Goal: Check status: Check status

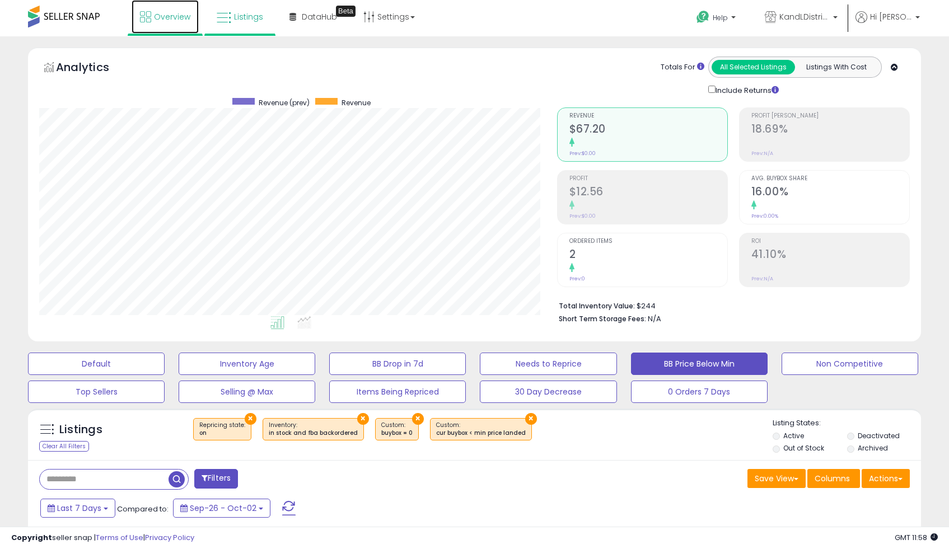
click at [145, 7] on link "Overview" at bounding box center [165, 17] width 67 height 34
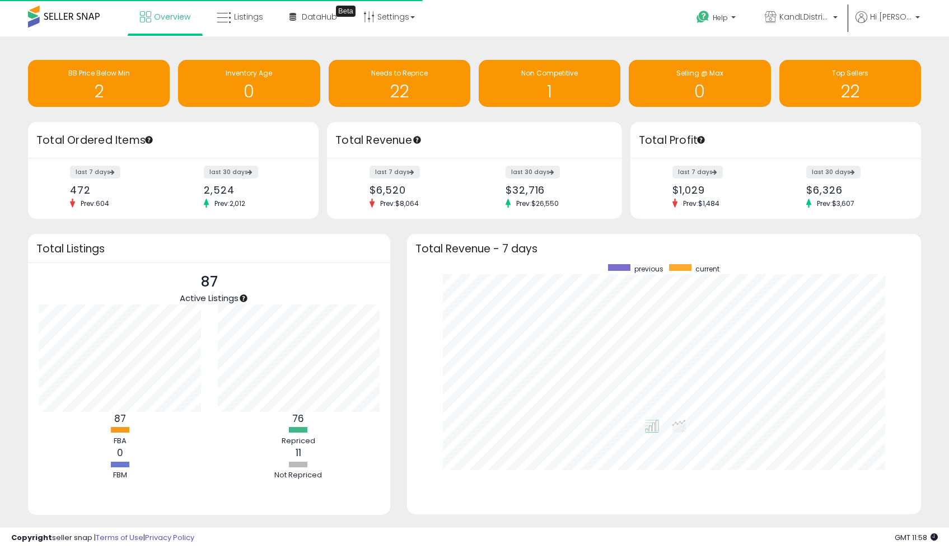
scroll to position [212, 491]
click at [164, 13] on span "Overview" at bounding box center [172, 16] width 36 height 11
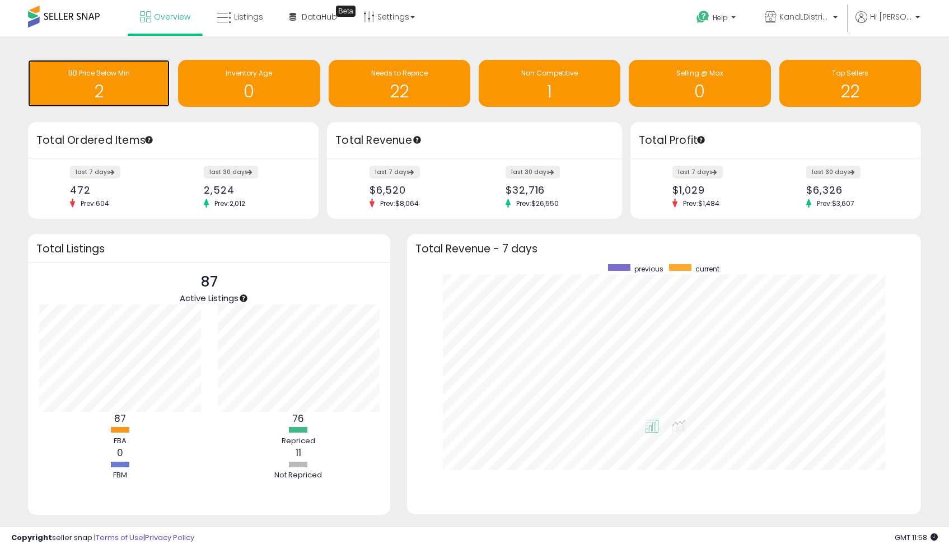
click at [119, 87] on h1 "2" at bounding box center [99, 91] width 130 height 18
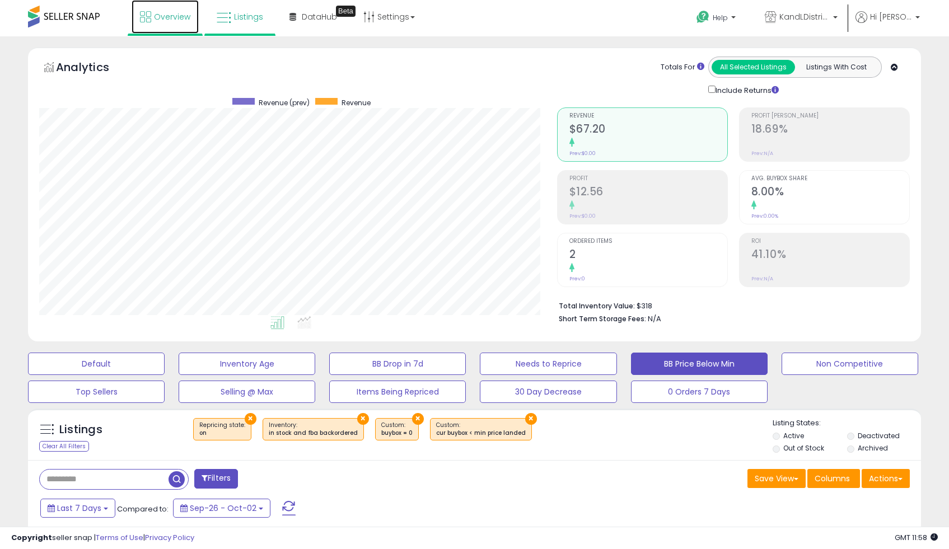
click at [162, 16] on span "Overview" at bounding box center [172, 16] width 36 height 11
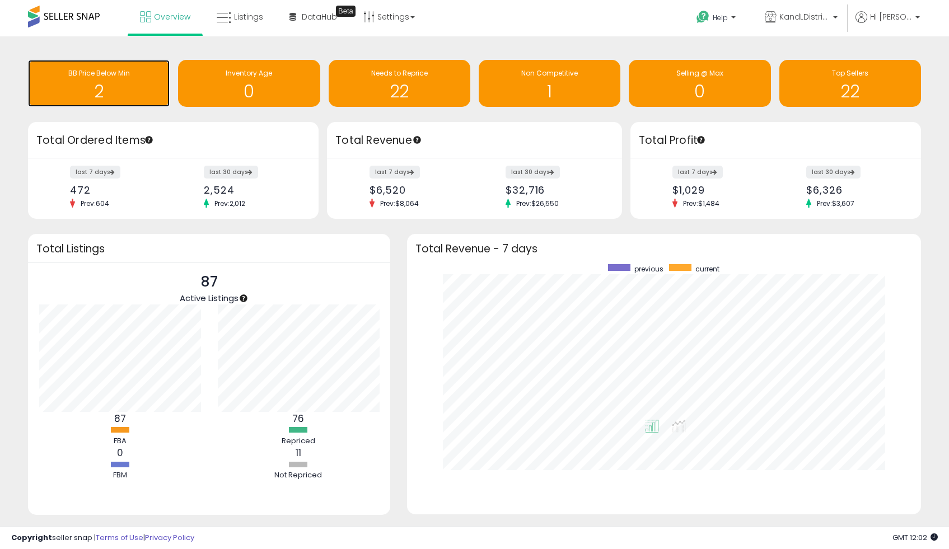
click at [119, 69] on span "BB Price Below Min" at bounding box center [99, 73] width 62 height 10
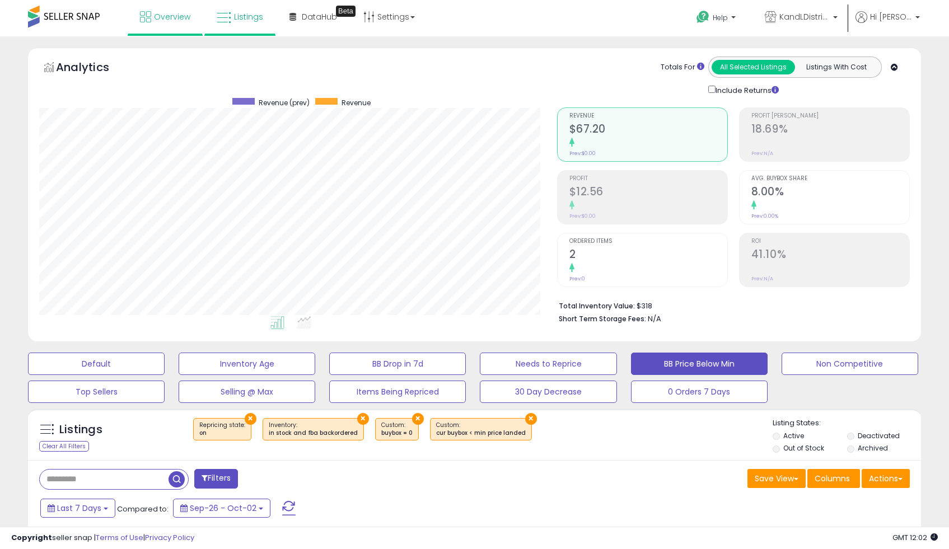
scroll to position [229, 517]
click at [162, 19] on span "Overview" at bounding box center [172, 16] width 36 height 11
